Goal: Task Accomplishment & Management: Use online tool/utility

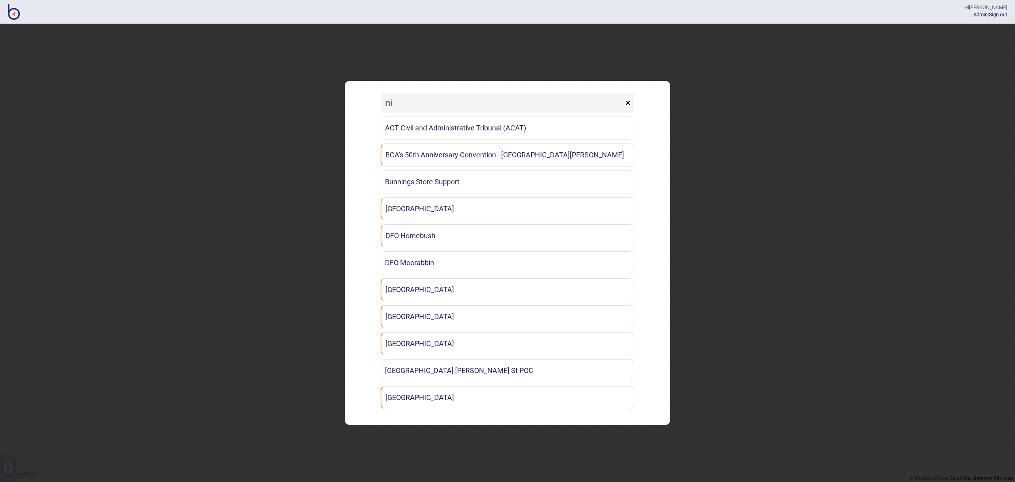
type input "n"
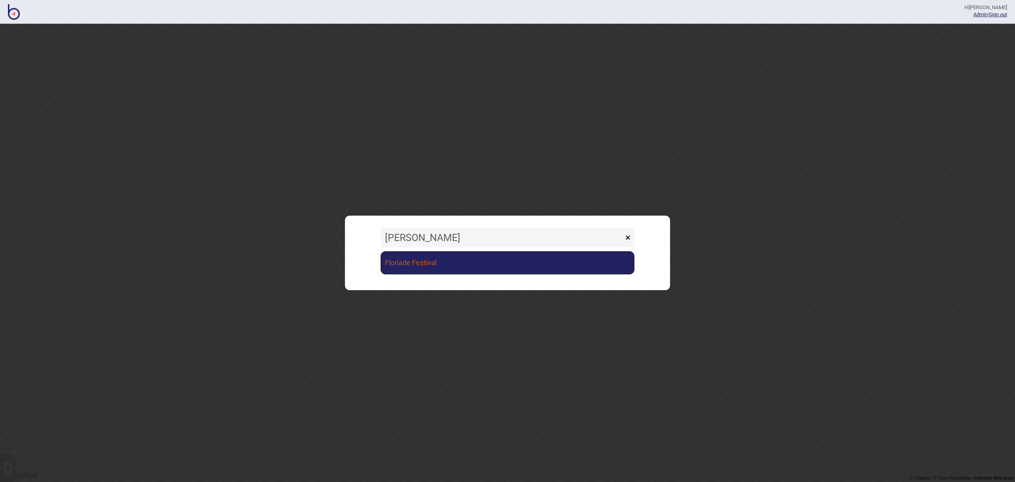
type input "[PERSON_NAME]"
click at [398, 260] on link "Floriade Festival" at bounding box center [507, 262] width 254 height 23
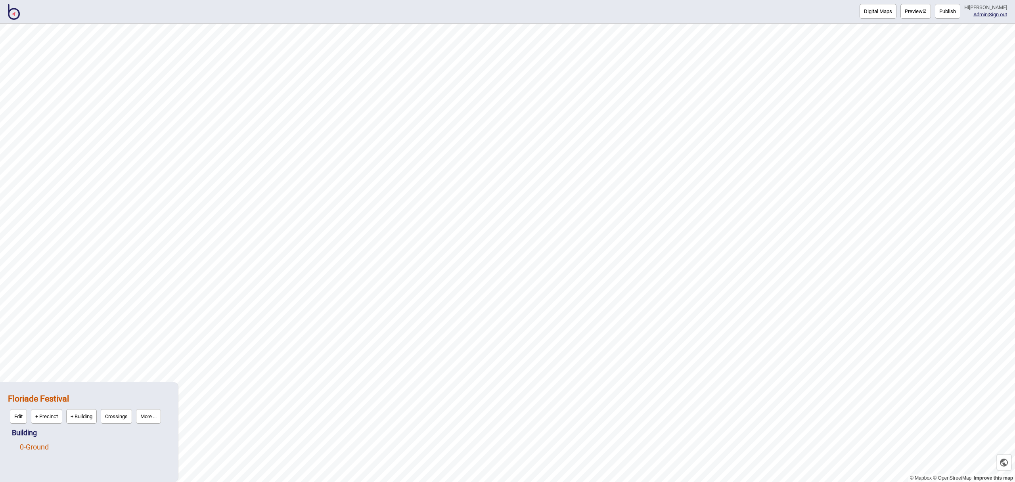
click at [47, 450] on link "0 - Ground" at bounding box center [34, 447] width 29 height 8
click at [38, 449] on button "Edit" at bounding box center [30, 445] width 17 height 15
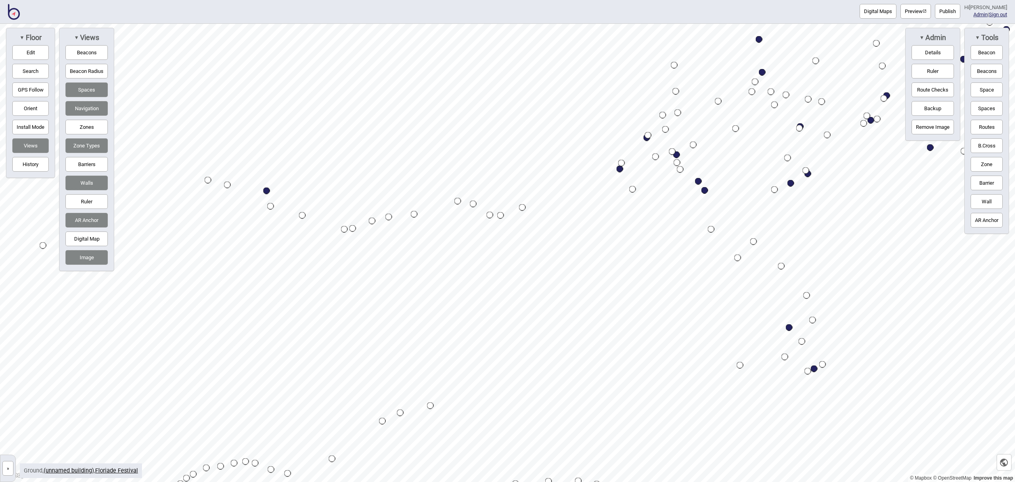
click at [266, 188] on div "Map marker" at bounding box center [266, 190] width 7 height 7
select select "Ticketing"
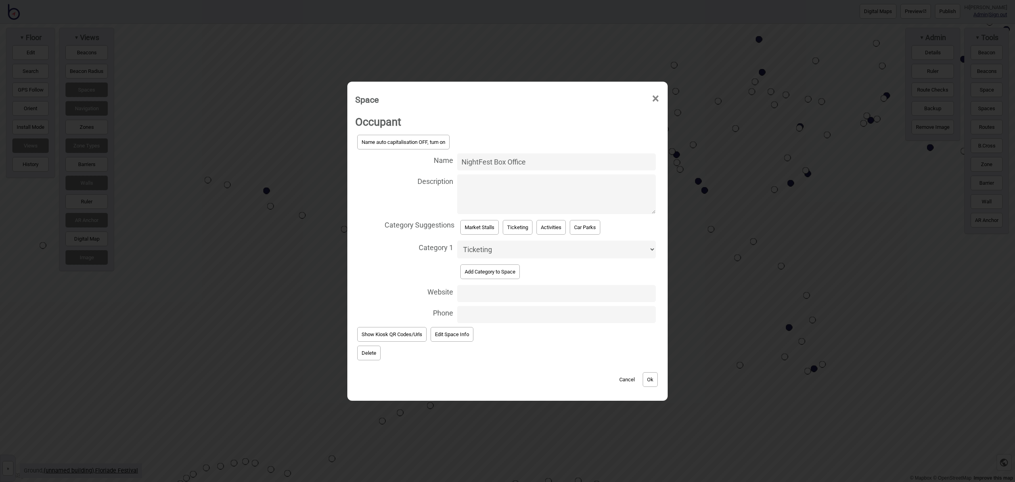
click at [365, 358] on button "Delete" at bounding box center [368, 353] width 23 height 15
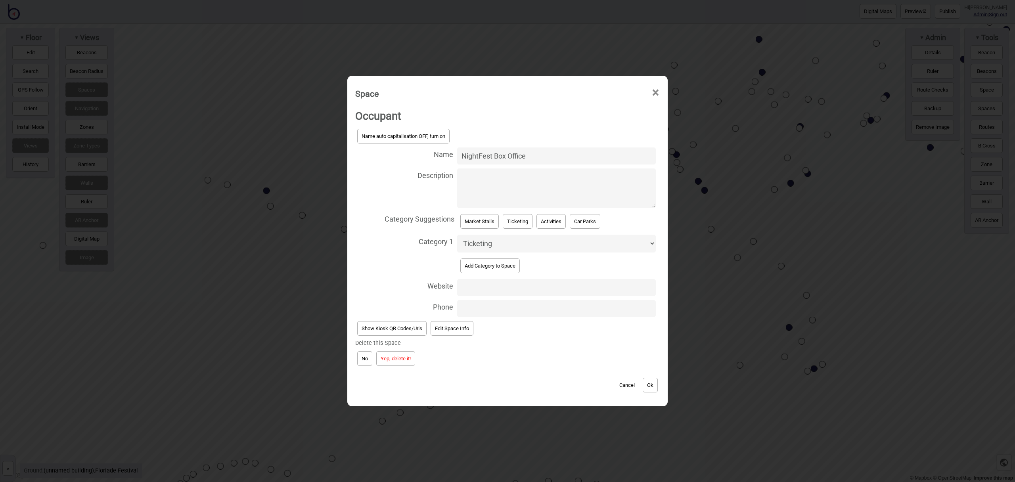
click at [390, 357] on button "Yep, delete it!" at bounding box center [395, 358] width 39 height 15
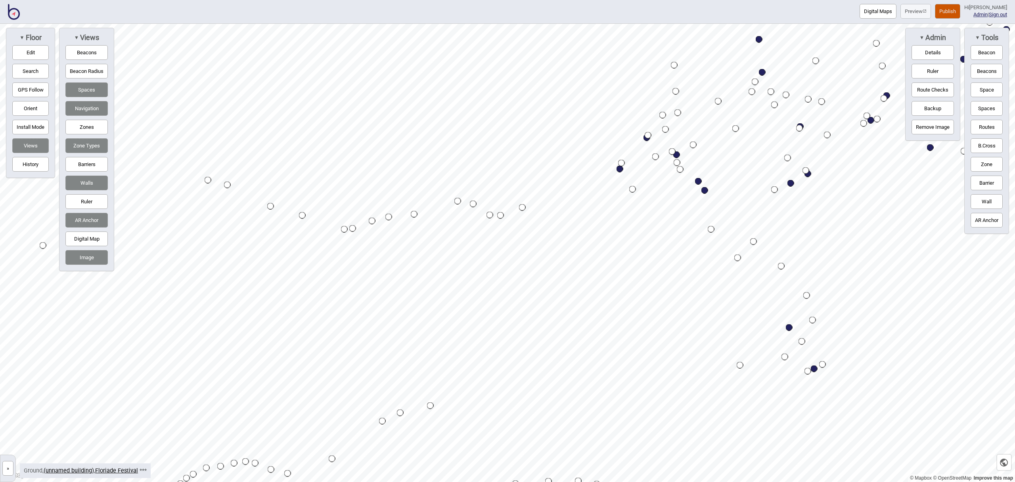
click at [949, 10] on button "Publish" at bounding box center [947, 11] width 25 height 15
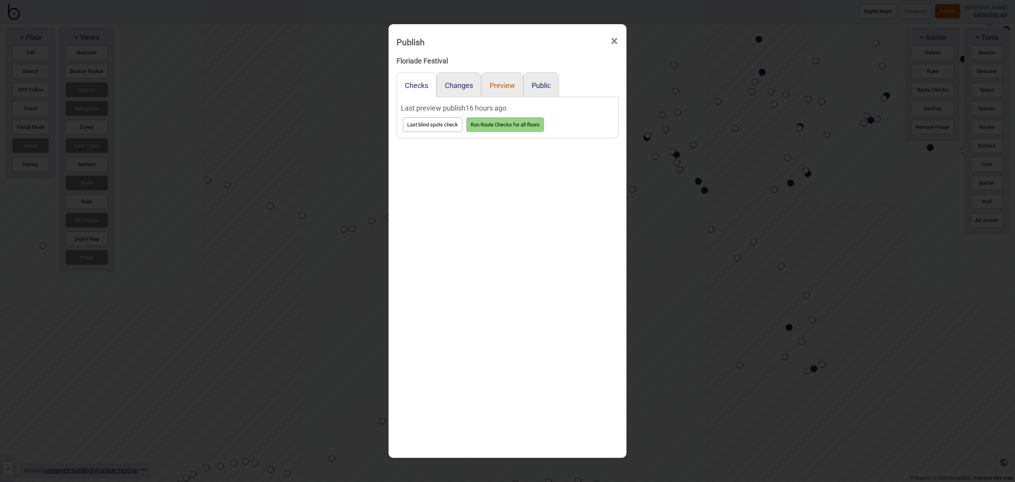
click at [510, 87] on button "Preview" at bounding box center [501, 85] width 25 height 8
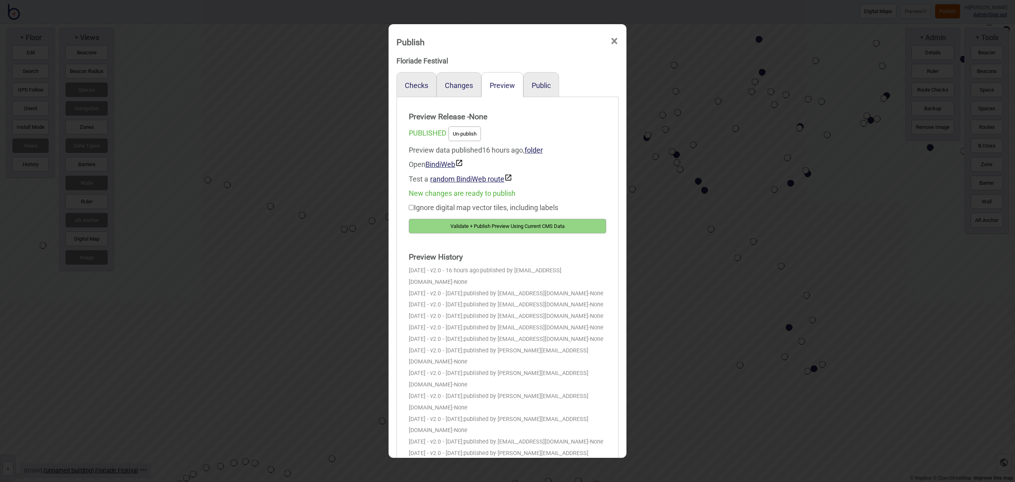
click at [567, 227] on button "Validate + Publish Preview Using Current CMS Data" at bounding box center [507, 226] width 197 height 15
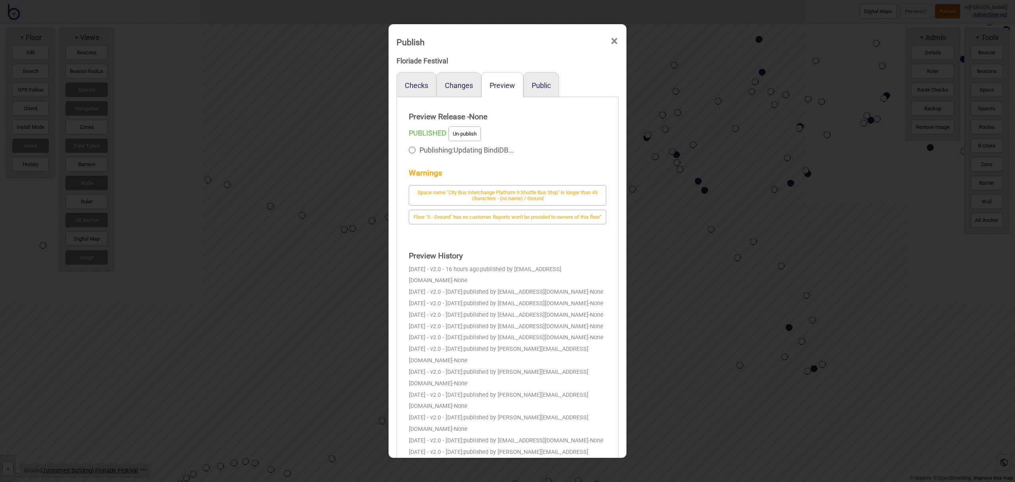
scroll to position [1, 0]
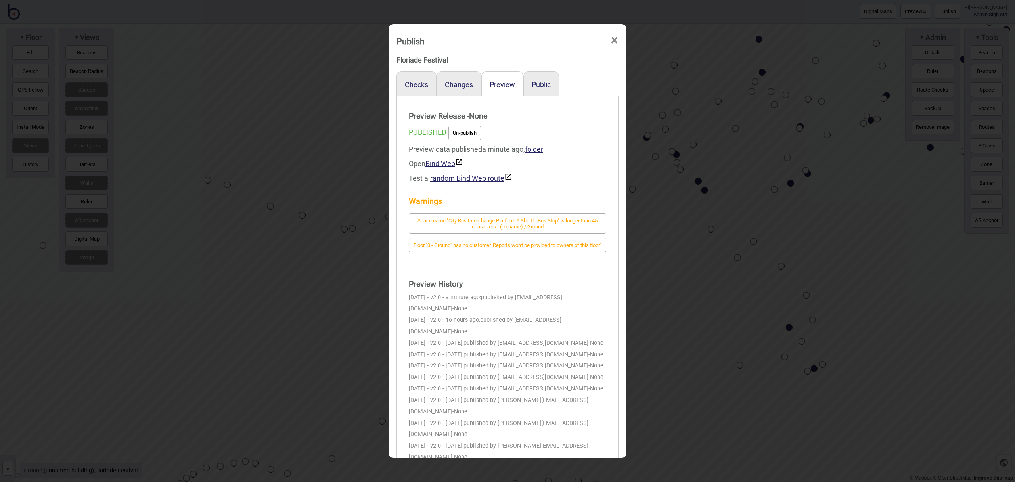
click at [539, 89] on div "Public" at bounding box center [541, 83] width 36 height 25
click at [539, 86] on button "Public" at bounding box center [540, 84] width 19 height 8
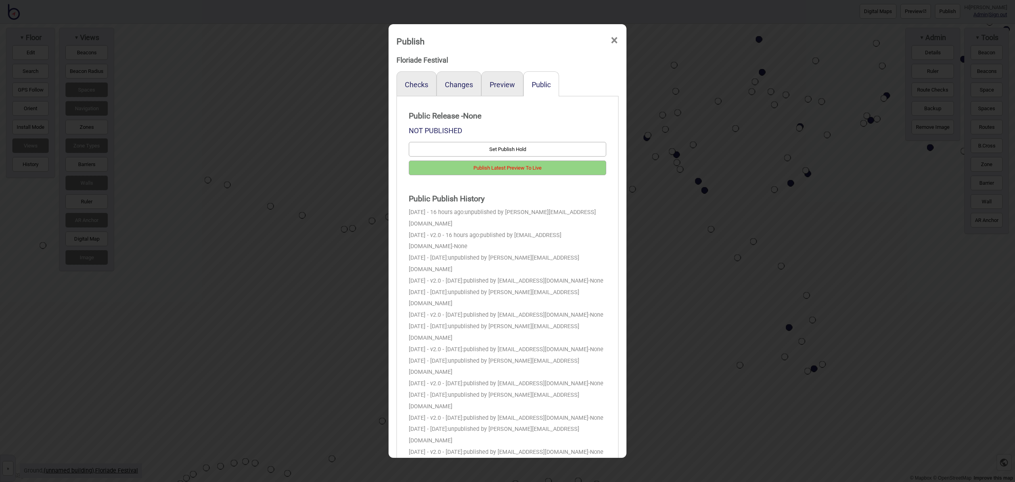
click at [555, 164] on button "Publish Latest Preview To Live" at bounding box center [507, 168] width 197 height 15
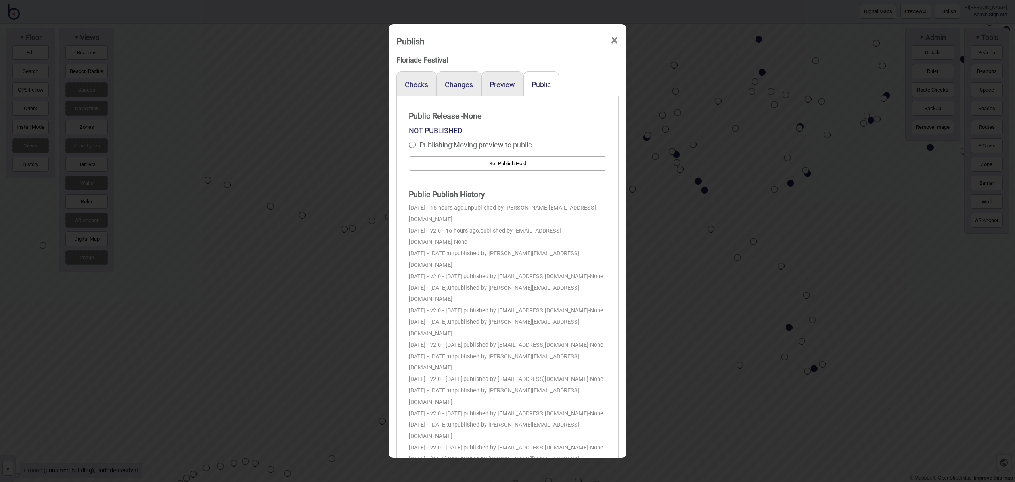
scroll to position [0, 0]
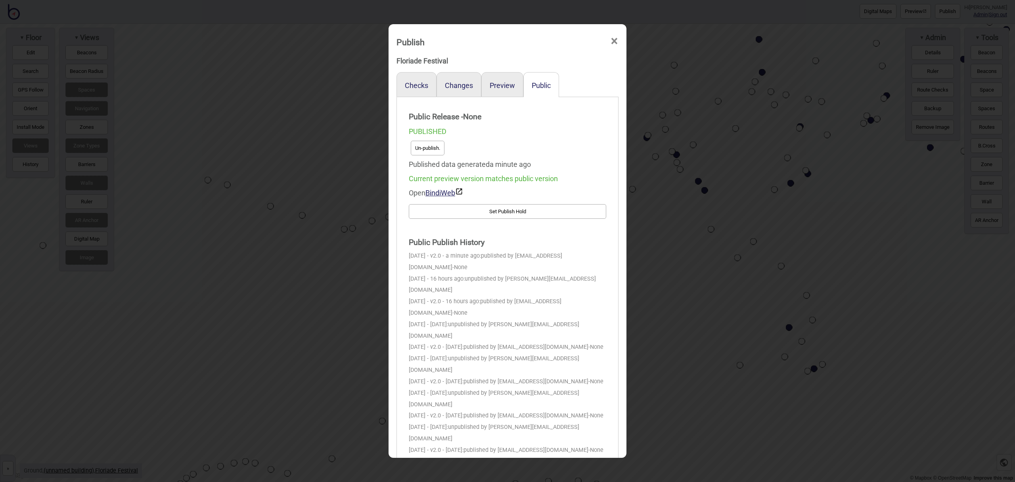
click at [429, 151] on button "Un-publish." at bounding box center [428, 148] width 34 height 15
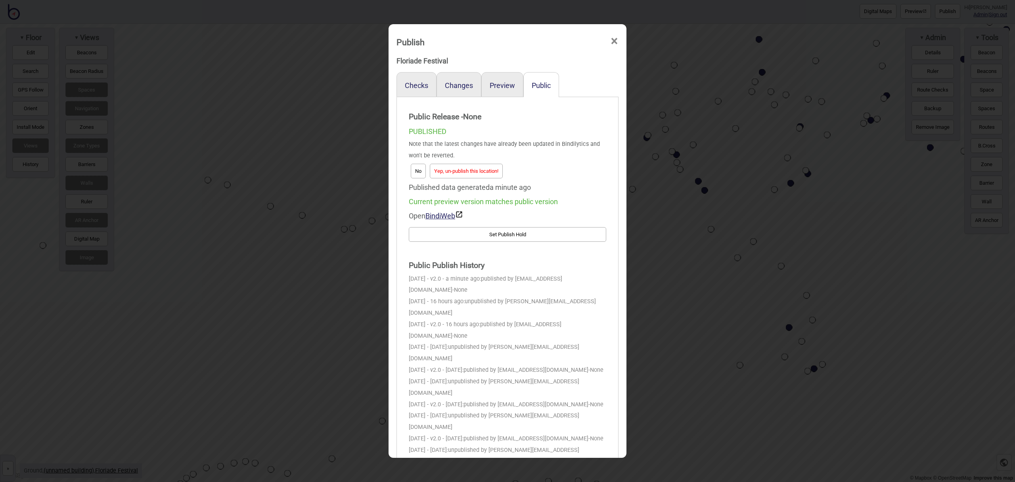
click at [475, 167] on button "Yep, un-publish this location!" at bounding box center [466, 171] width 73 height 15
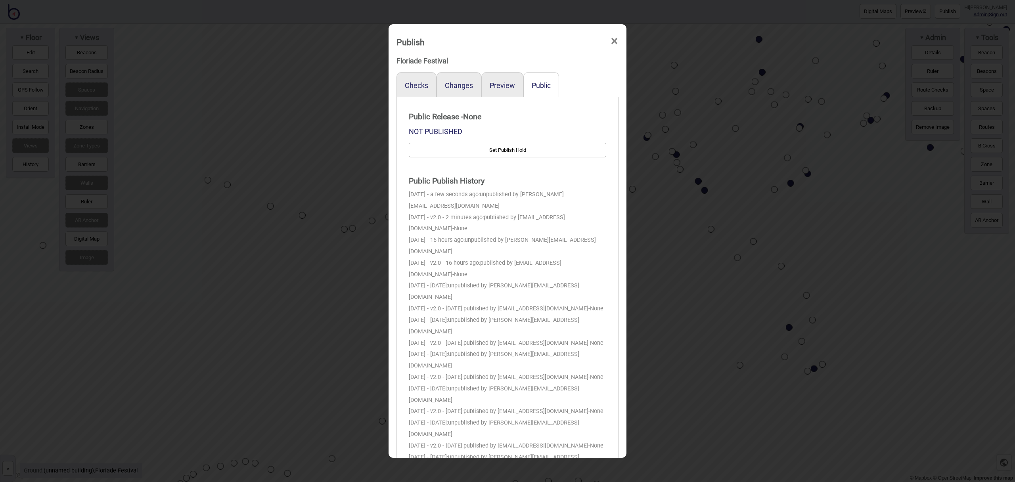
click at [615, 40] on span "×" at bounding box center [614, 41] width 8 height 26
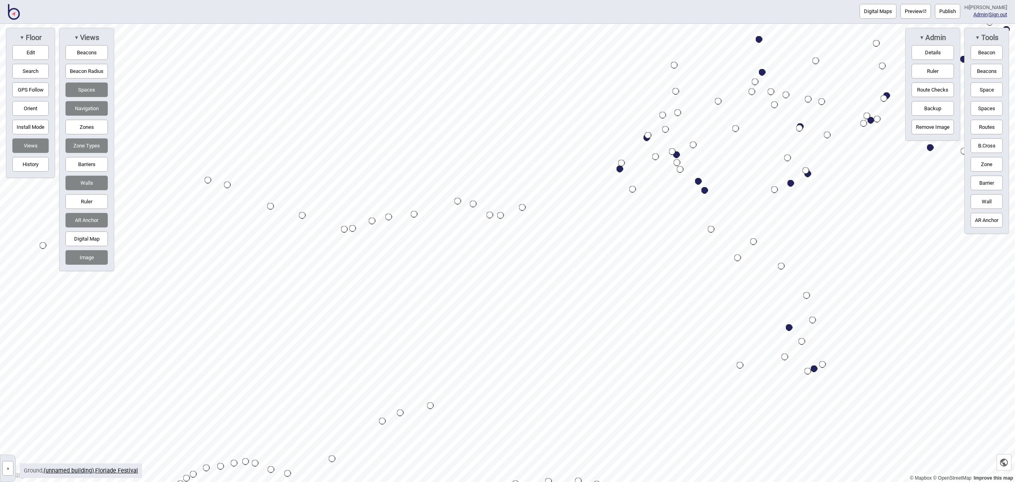
click at [13, 11] on img at bounding box center [14, 12] width 12 height 16
